Goal: Task Accomplishment & Management: Complete application form

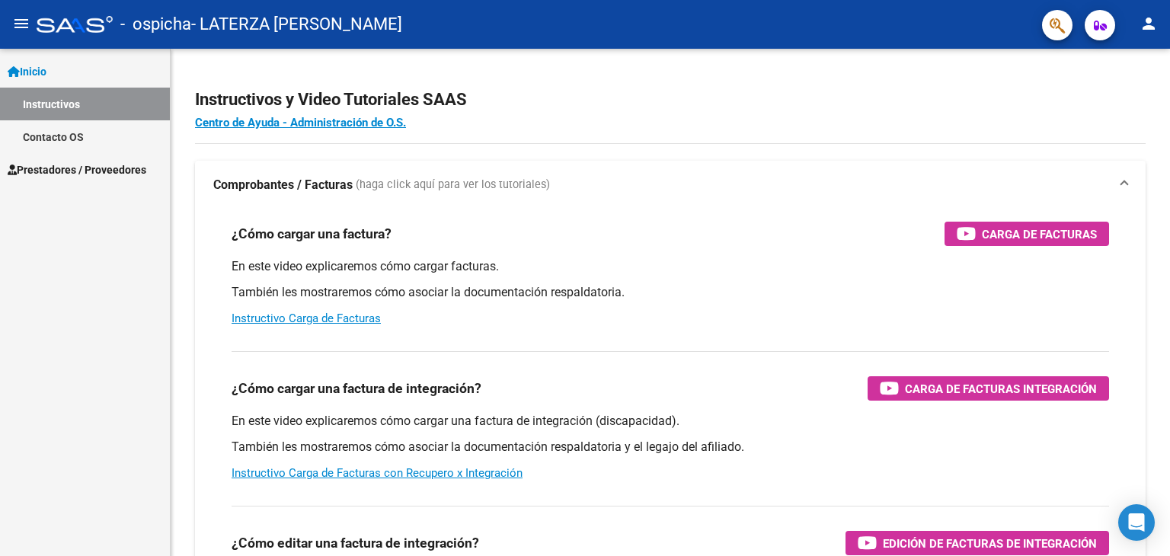
click at [69, 171] on span "Prestadores / Proveedores" at bounding box center [77, 170] width 139 height 17
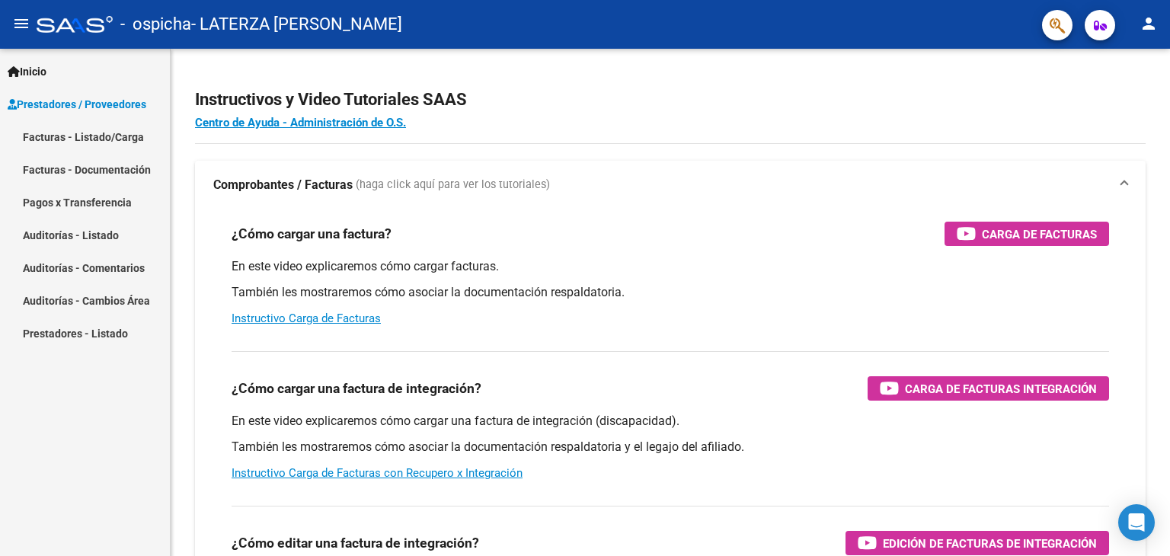
click at [114, 175] on link "Facturas - Documentación" at bounding box center [85, 169] width 170 height 33
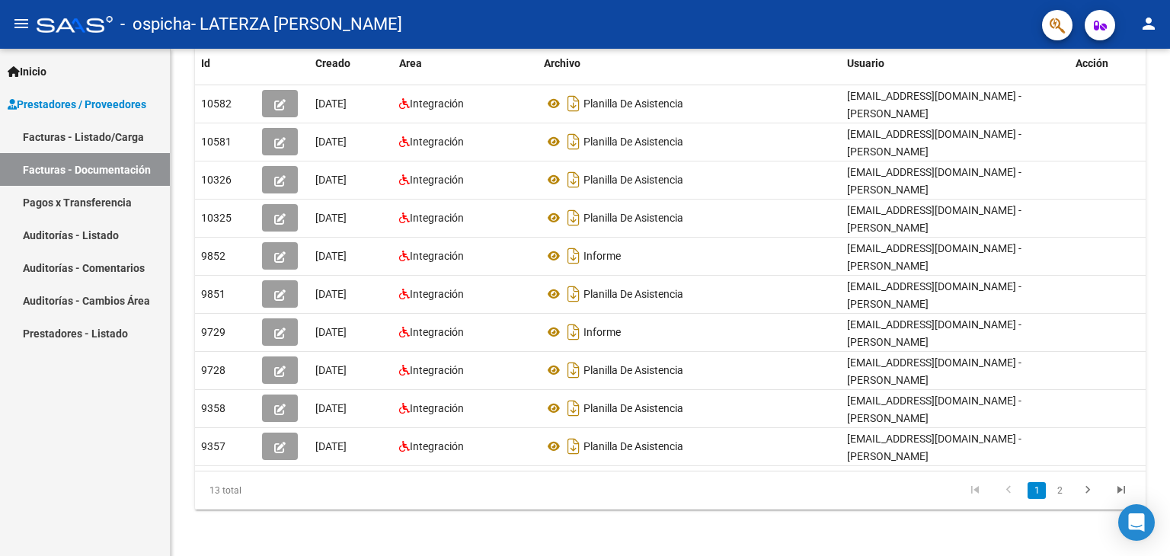
scroll to position [203, 0]
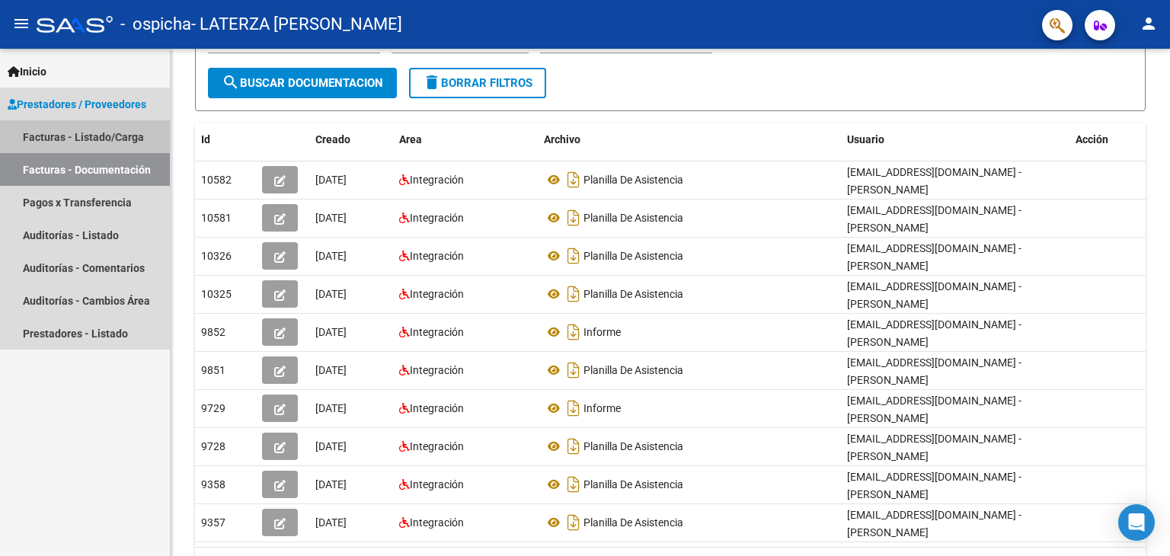
click at [72, 138] on link "Facturas - Listado/Carga" at bounding box center [85, 136] width 170 height 33
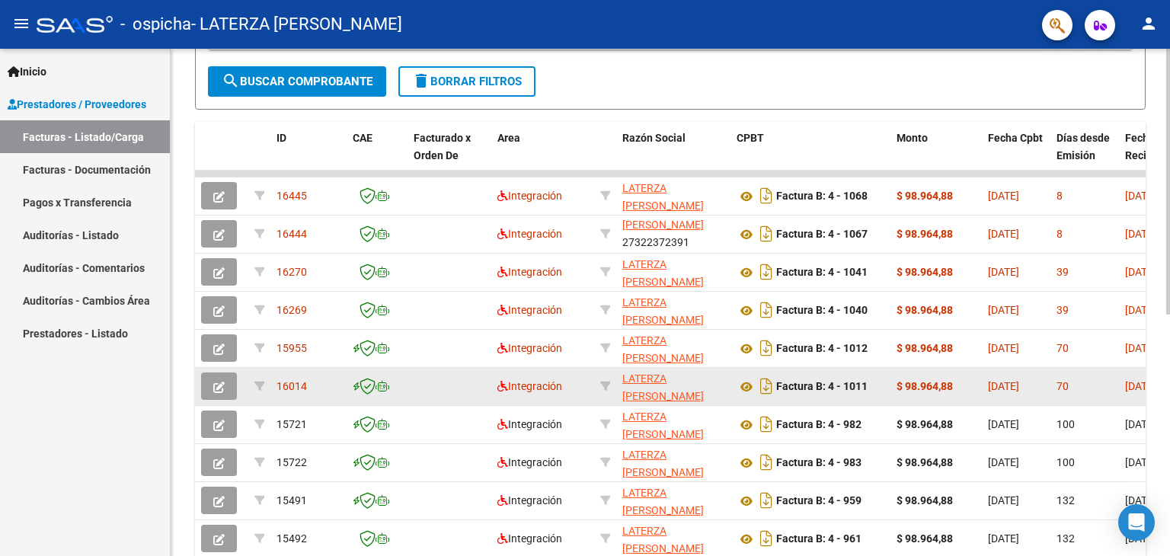
click at [291, 385] on span "16014" at bounding box center [292, 386] width 30 height 12
click at [206, 376] on button "button" at bounding box center [219, 386] width 36 height 27
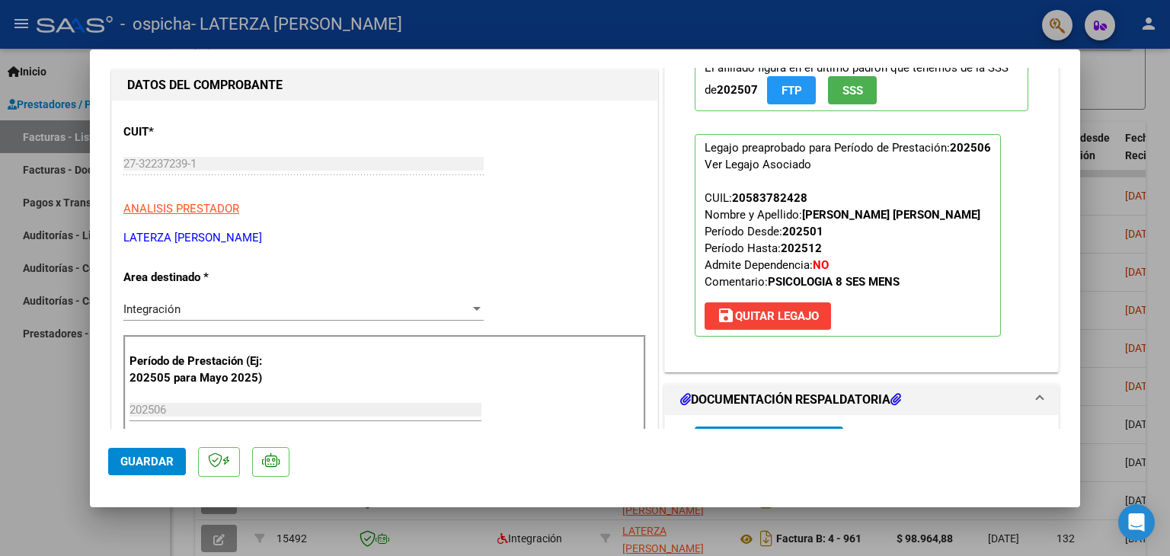
scroll to position [131, 0]
drag, startPoint x: 730, startPoint y: 197, endPoint x: 808, endPoint y: 196, distance: 77.7
click at [808, 196] on p "Legajo preaprobado para Período de Prestación: 202506 Ver Legajo Asociado CUIL:…" at bounding box center [848, 235] width 306 height 203
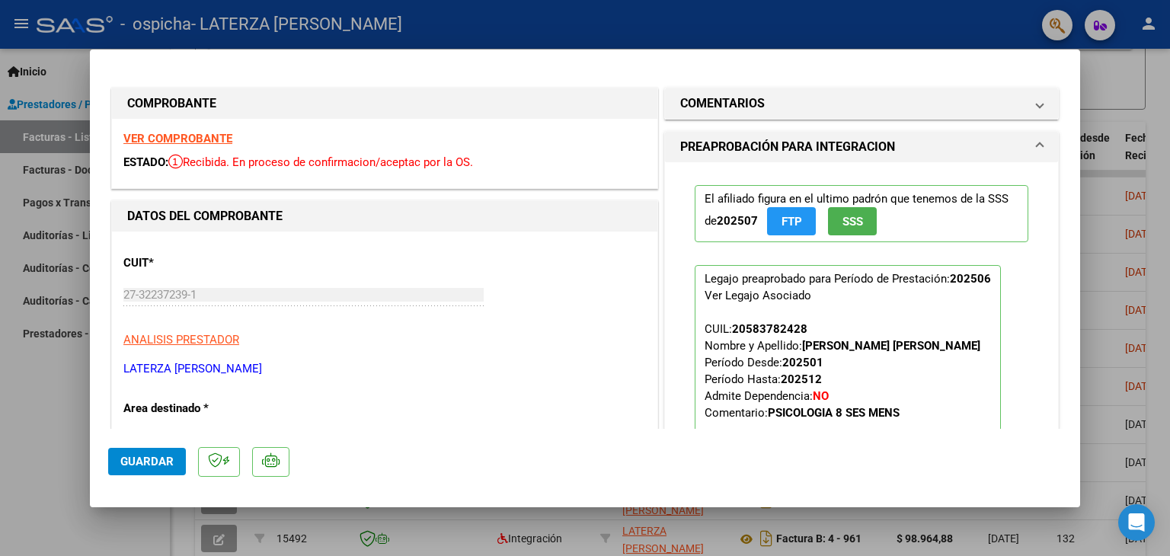
scroll to position [76, 0]
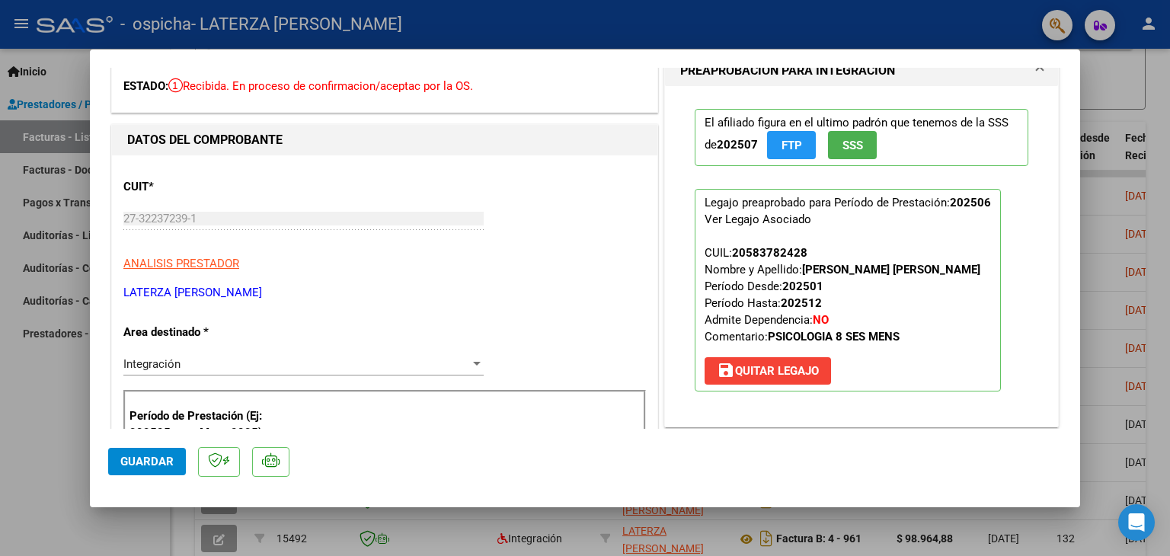
click at [1091, 307] on div at bounding box center [585, 278] width 1170 height 556
type input "$ 0,00"
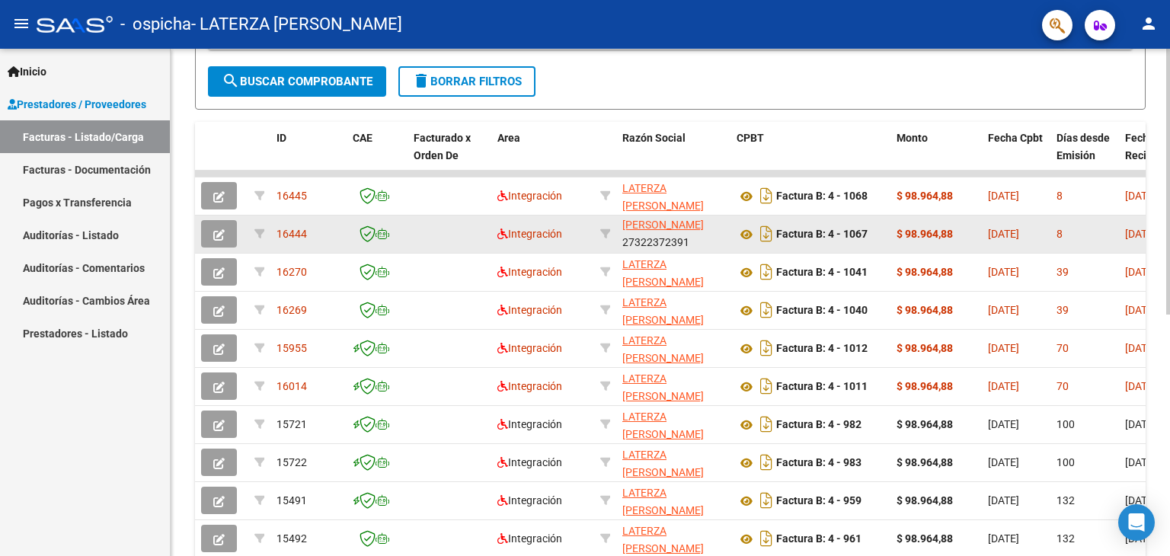
drag, startPoint x: 692, startPoint y: 239, endPoint x: 627, endPoint y: 239, distance: 64.8
click at [627, 239] on div "LATERZA [PERSON_NAME] 27322372391" at bounding box center [674, 234] width 102 height 32
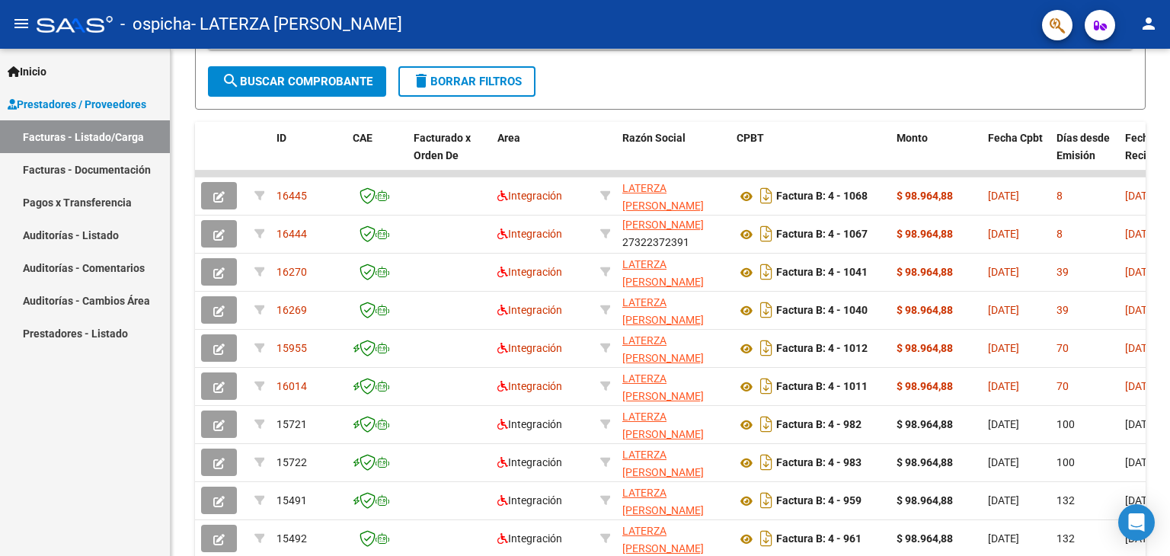
copy div "27322372391"
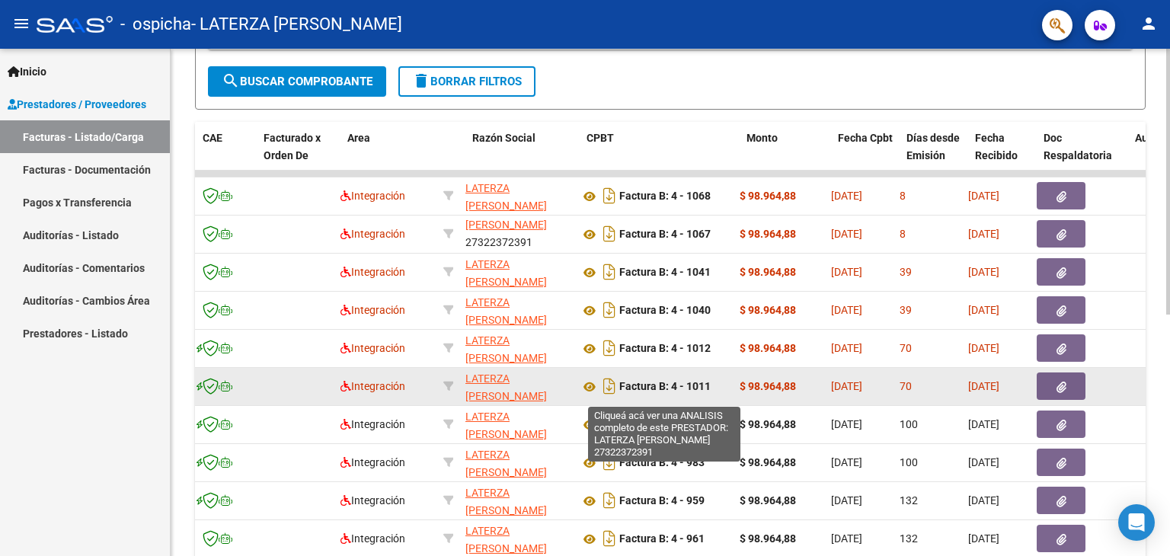
scroll to position [0, 158]
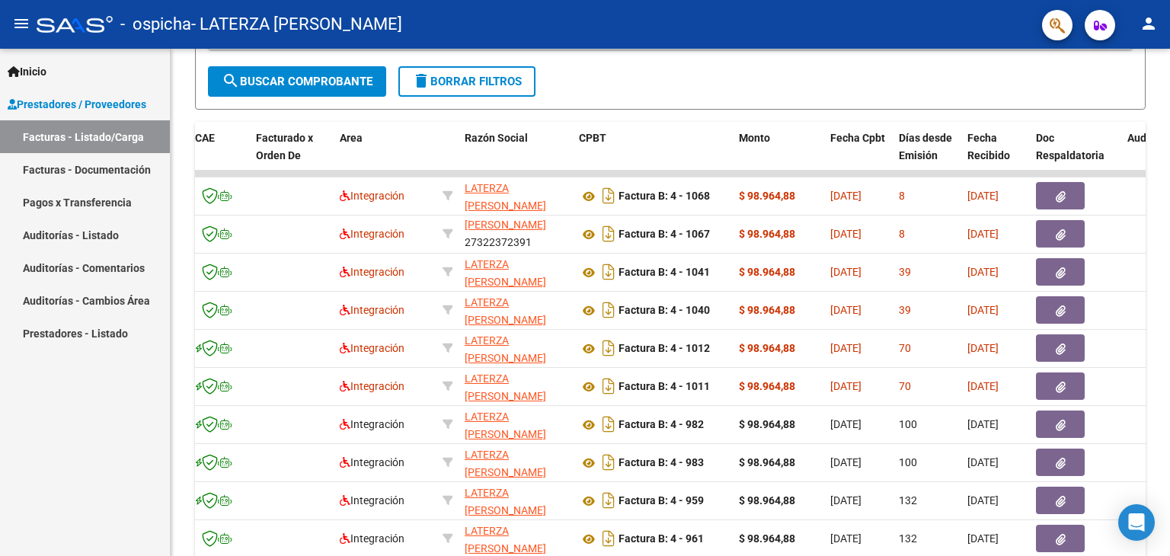
click at [26, 24] on mat-icon "menu" at bounding box center [21, 23] width 18 height 18
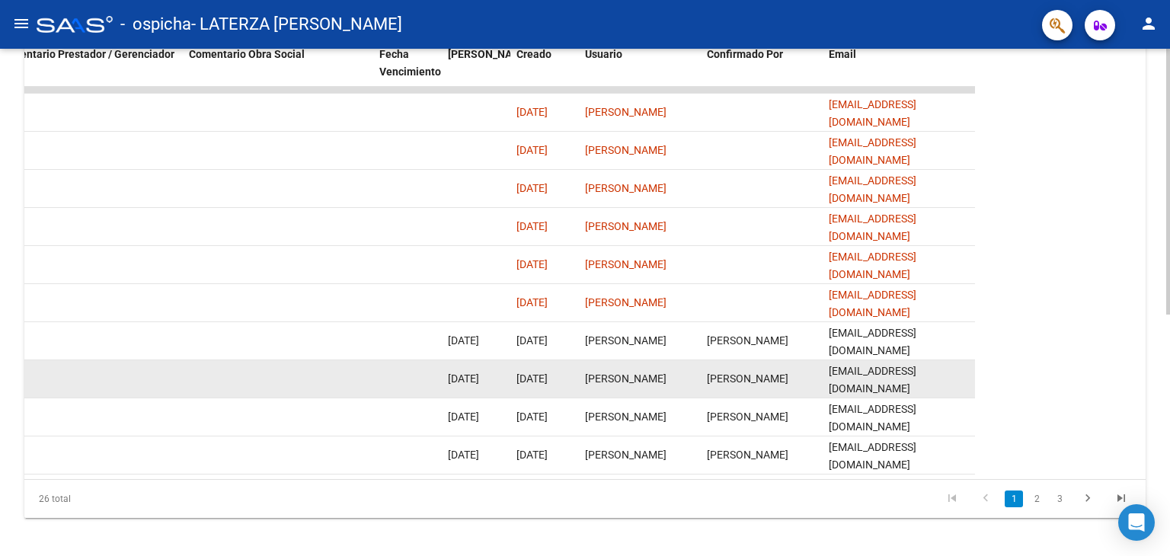
scroll to position [460, 0]
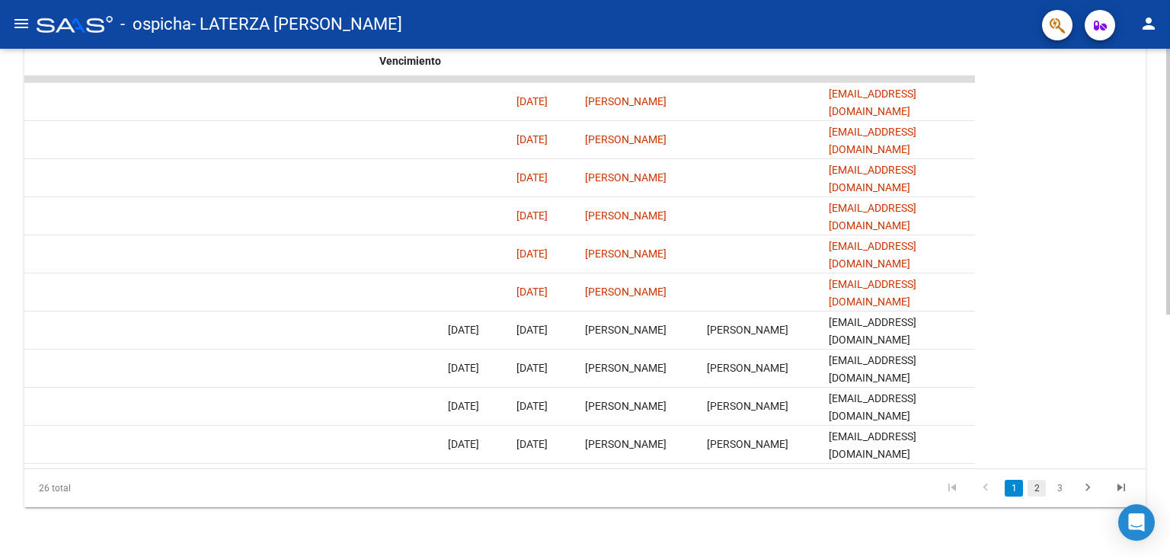
click at [1032, 488] on link "2" at bounding box center [1037, 488] width 18 height 17
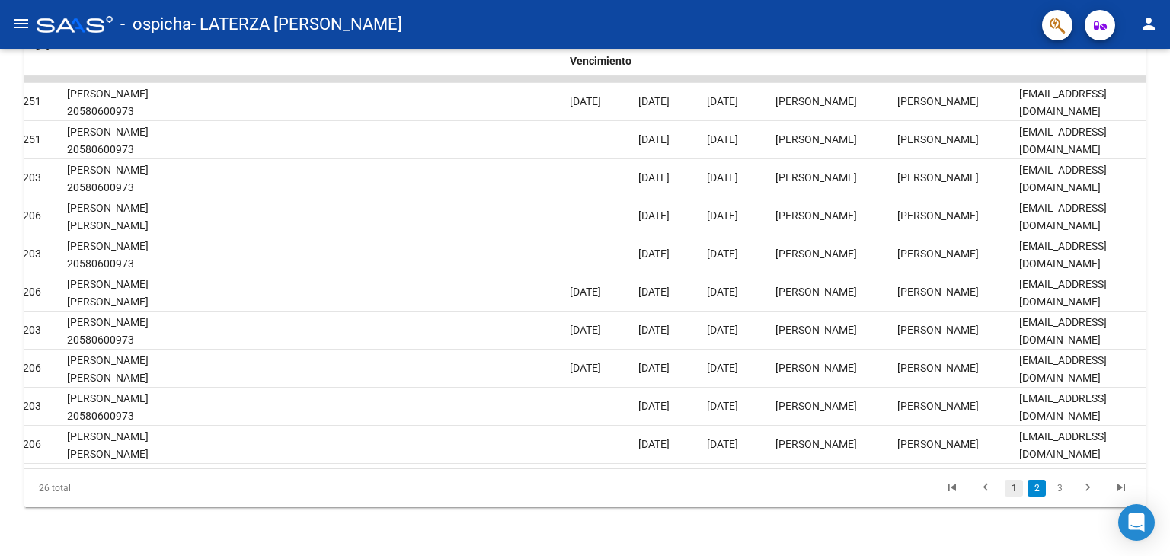
click at [1015, 488] on link "1" at bounding box center [1014, 488] width 18 height 17
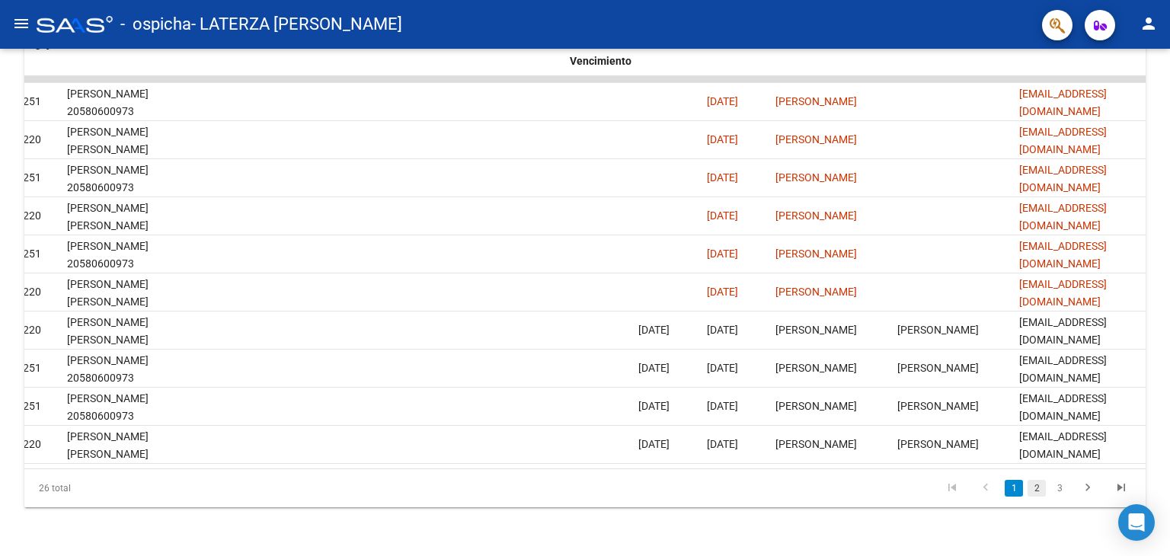
click at [1035, 490] on link "2" at bounding box center [1037, 488] width 18 height 17
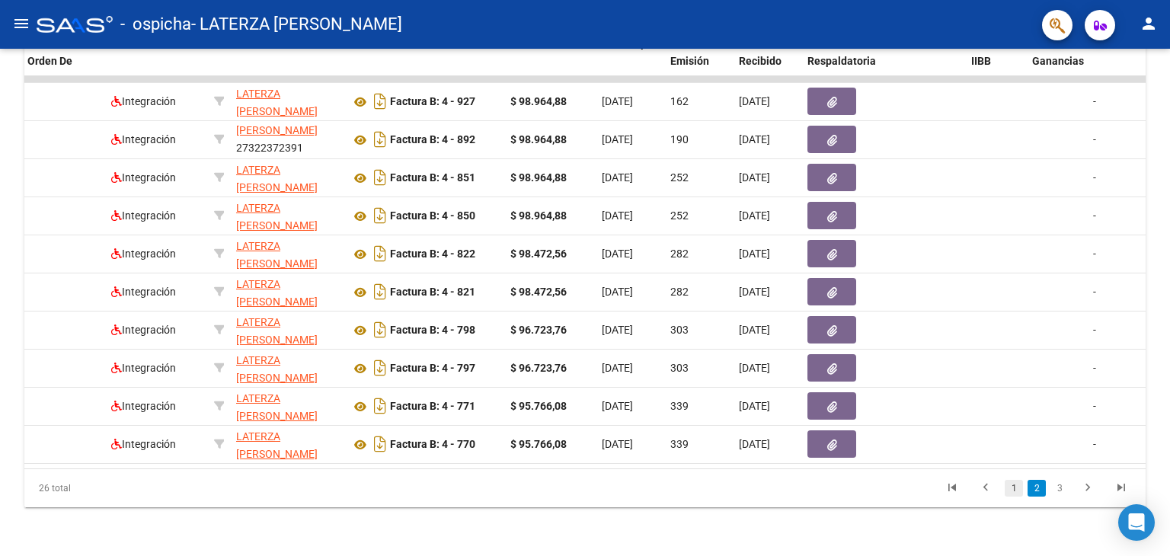
click at [1020, 491] on link "1" at bounding box center [1014, 488] width 18 height 17
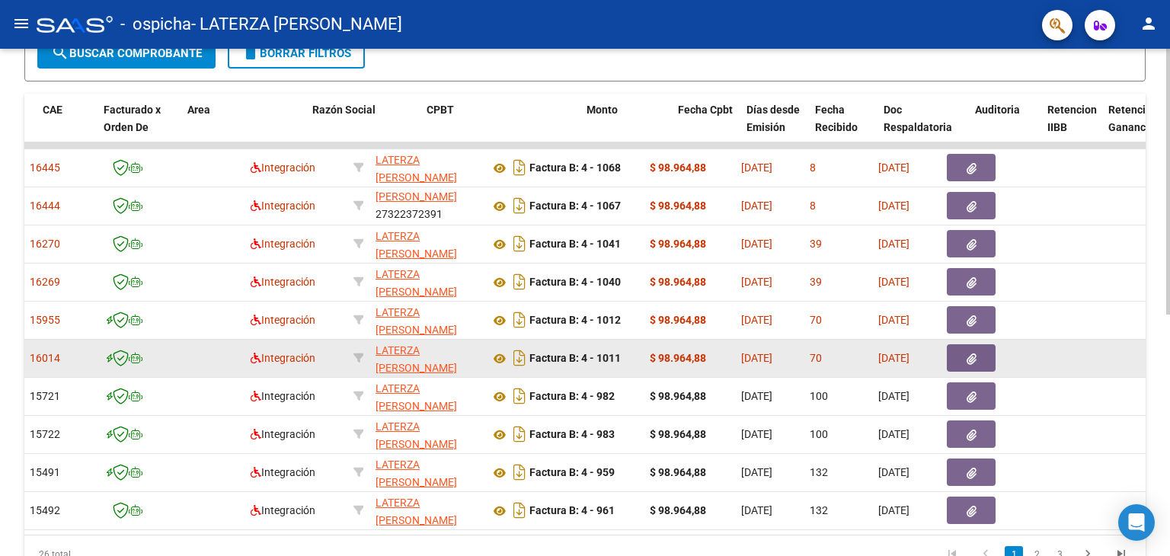
scroll to position [0, 0]
